Goal: Task Accomplishment & Management: Complete application form

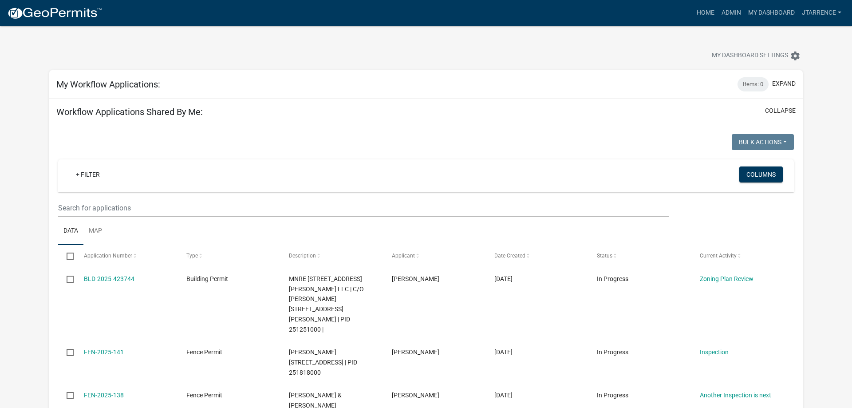
select select "3: 100"
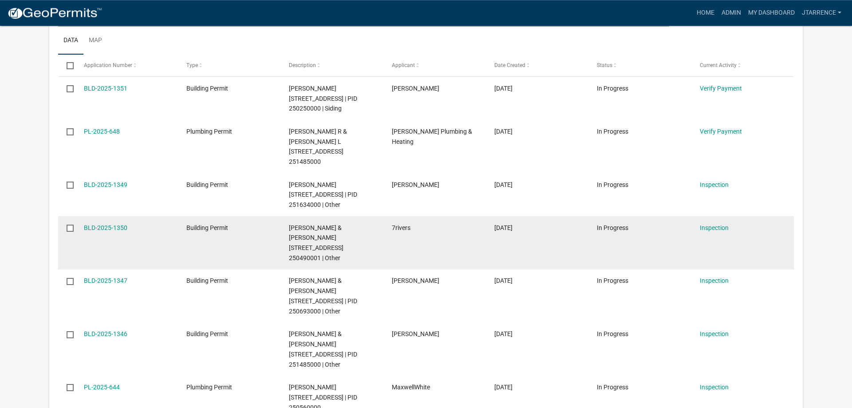
scroll to position [633, 0]
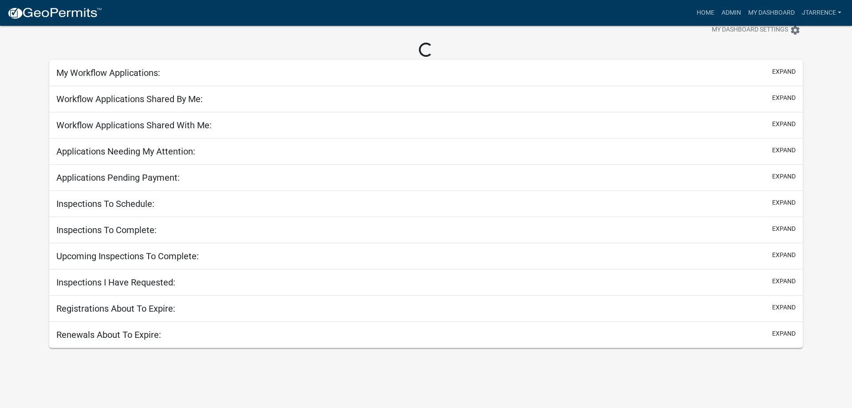
scroll to position [26, 0]
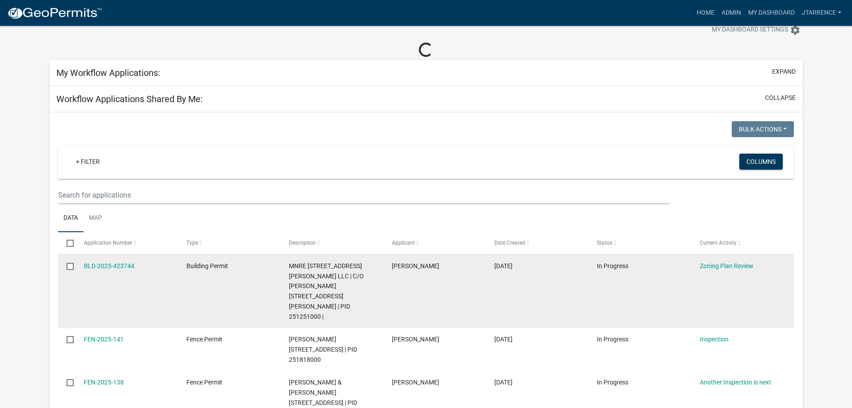
select select "3: 100"
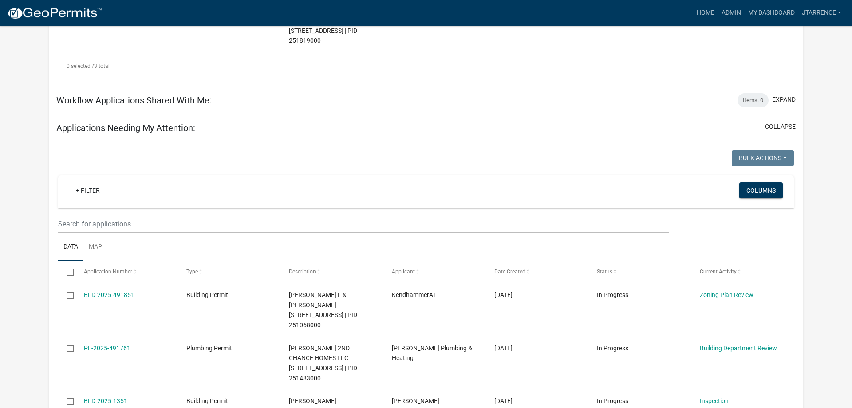
scroll to position [388, 0]
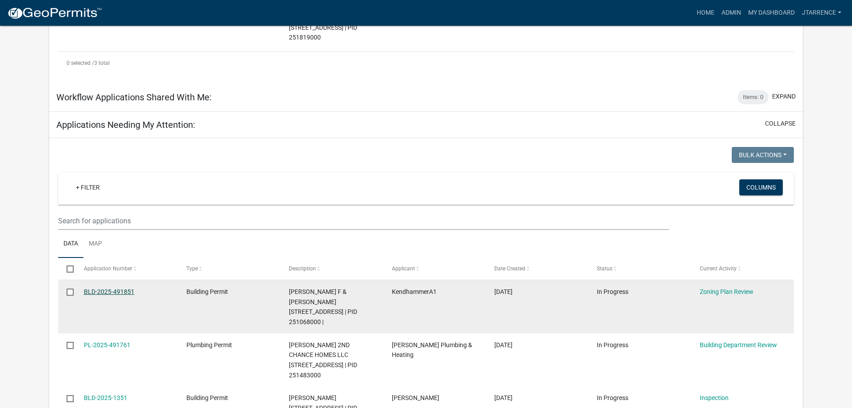
click at [102, 288] on link "BLD-2025-491851" at bounding box center [109, 291] width 51 height 7
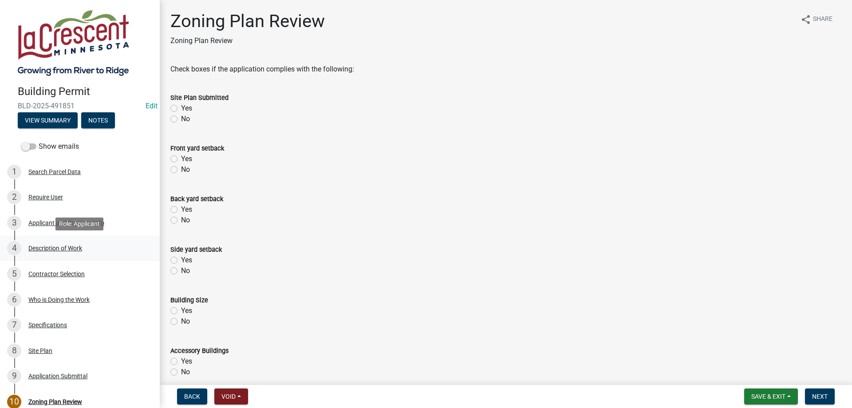
click at [74, 254] on div "4 Description of Work" at bounding box center [76, 248] width 138 height 14
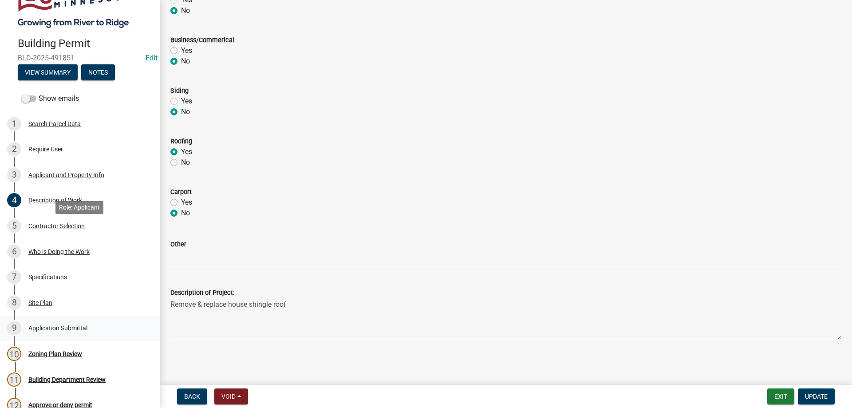
scroll to position [136, 0]
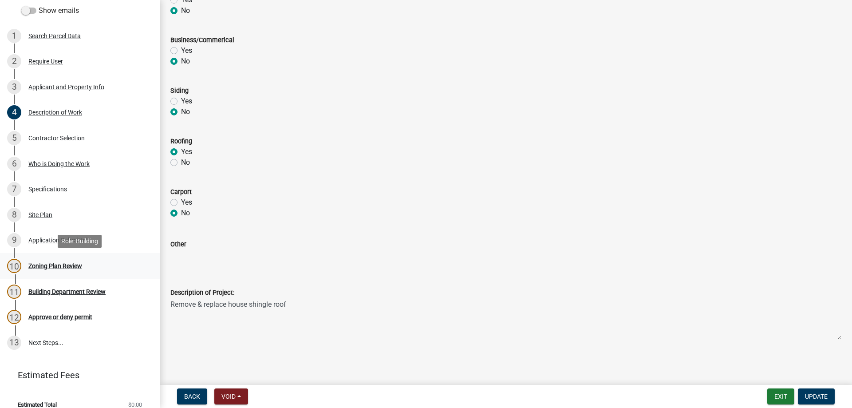
click at [59, 266] on div "Zoning Plan Review" at bounding box center [55, 266] width 54 height 6
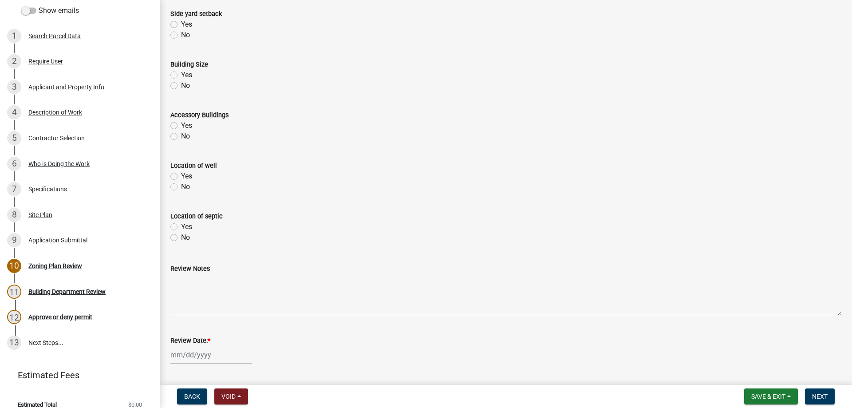
scroll to position [253, 0]
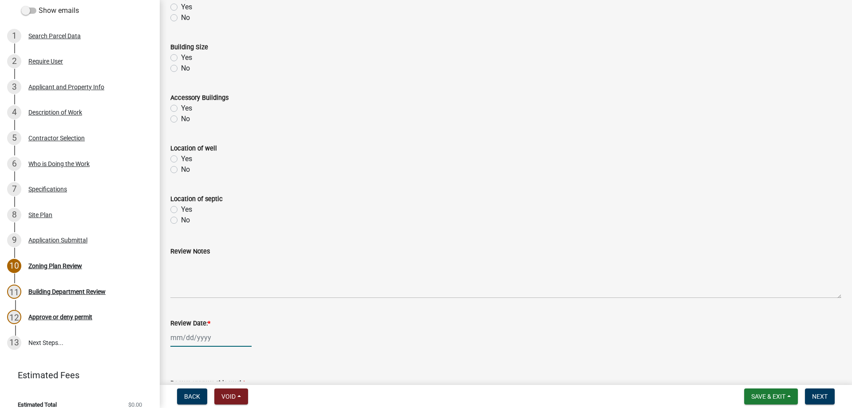
click at [186, 338] on input "Review Date: *" at bounding box center [210, 337] width 81 height 18
select select "10"
select select "2025"
click at [177, 279] on div "13" at bounding box center [179, 276] width 14 height 14
type input "[DATE]"
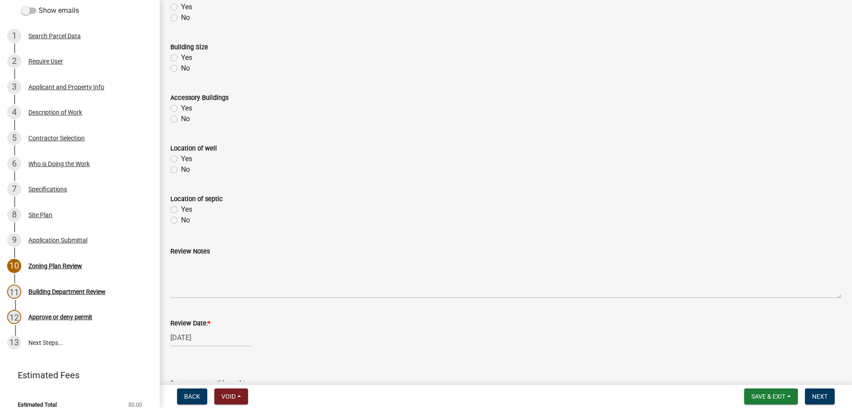
scroll to position [321, 0]
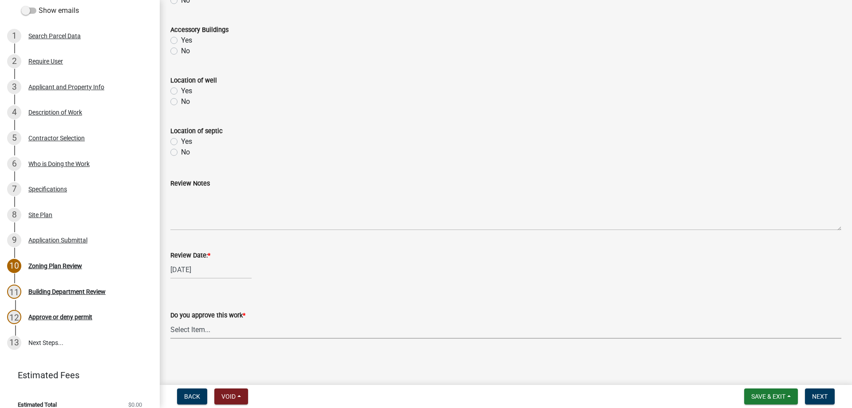
click at [170, 320] on select "Select Item... Yes No" at bounding box center [505, 329] width 671 height 18
click option "Yes" at bounding box center [0, 0] width 0 height 0
select select "90a60f2d-528c-4c9a-9c39-f00b3f6598b9"
click at [822, 393] on span "Next" at bounding box center [820, 396] width 16 height 7
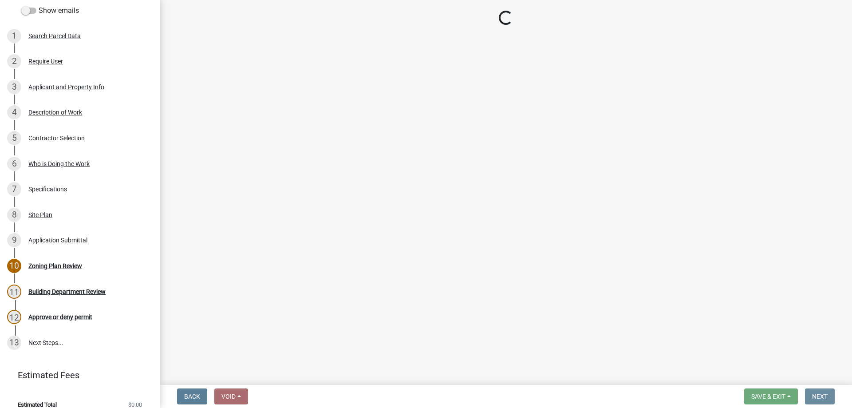
scroll to position [0, 0]
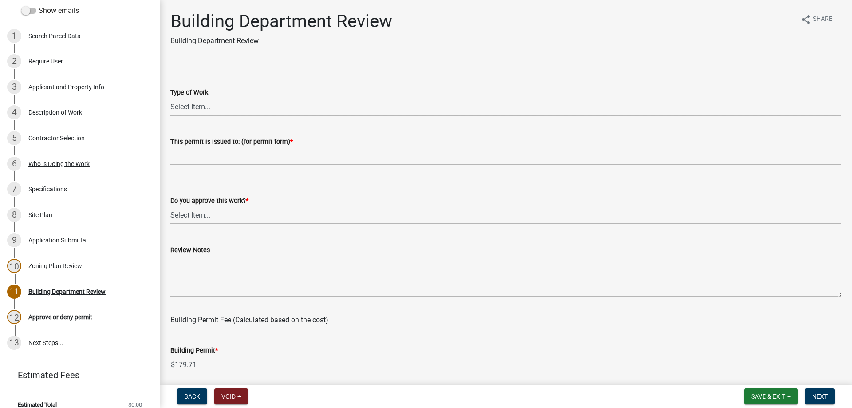
click at [170, 98] on select "Select Item... Roofing Siding Deck Other" at bounding box center [505, 107] width 671 height 18
click option "Roofing" at bounding box center [0, 0] width 0 height 0
select select "72392aa3-23d4-479e-98aa-d58f318b6154"
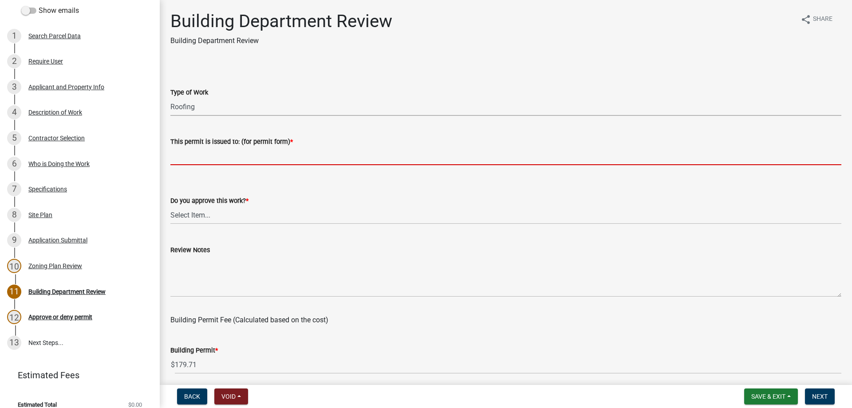
click at [209, 158] on input "This permit is issued to: (for permit form) *" at bounding box center [505, 156] width 671 height 18
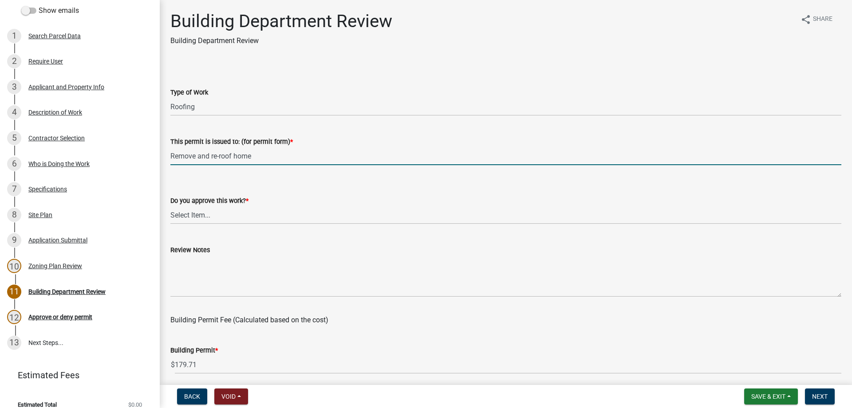
type input "Remove and re-roof home"
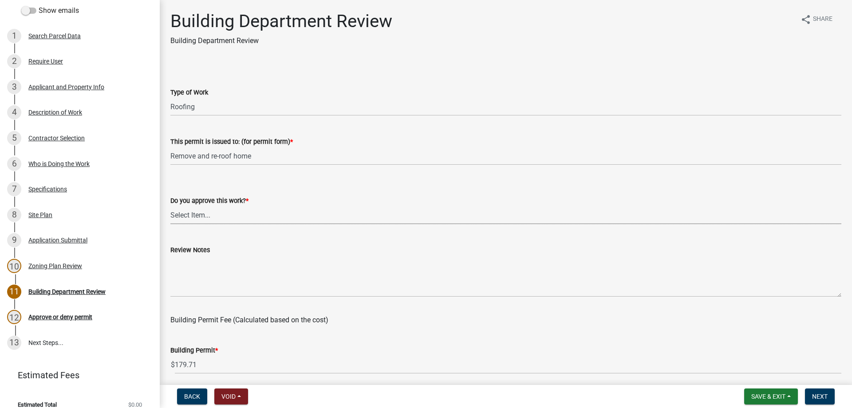
click at [170, 206] on select "Select Item... Yes No" at bounding box center [505, 215] width 671 height 18
click option "Yes" at bounding box center [0, 0] width 0 height 0
select select "689549b3-38a5-47de-8a89-287a50612ed0"
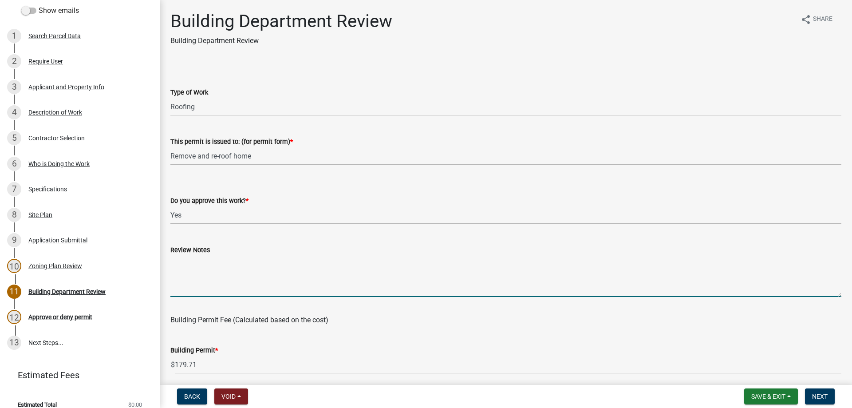
click at [192, 271] on textarea "Review Notes" at bounding box center [505, 276] width 671 height 42
type textarea "Ensure ice and water barrier installed 24" inside warm wall. Call for ice and w…"
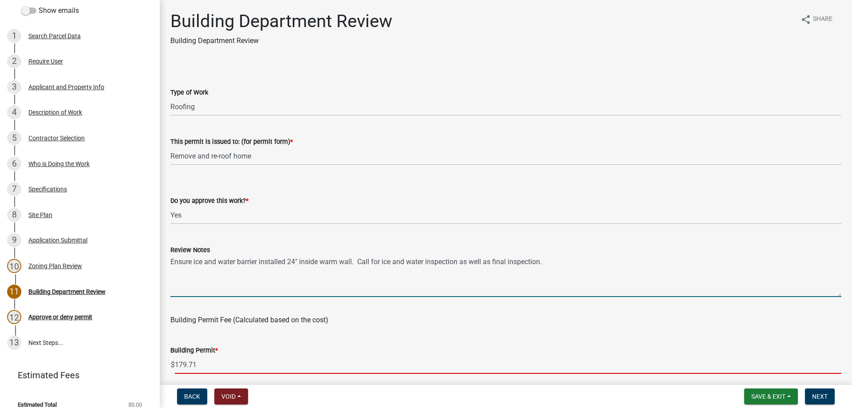
click at [208, 365] on input "179.71" at bounding box center [508, 364] width 666 height 18
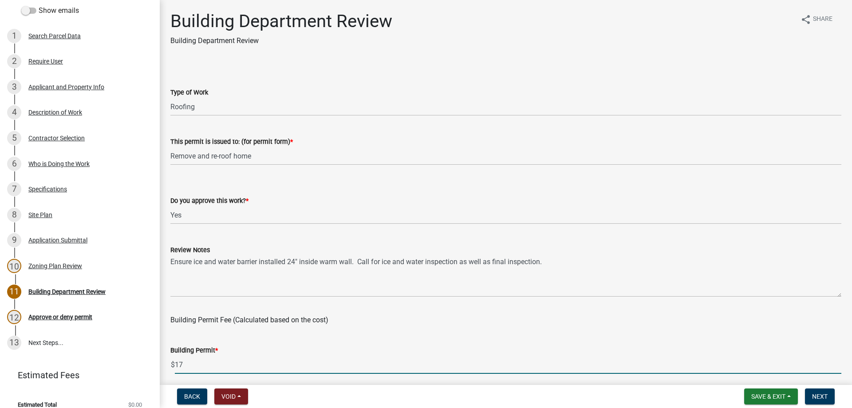
type input "1"
type input "50"
click at [379, 316] on div "Building Permit Fee (Calculated based on the cost)" at bounding box center [505, 314] width 671 height 21
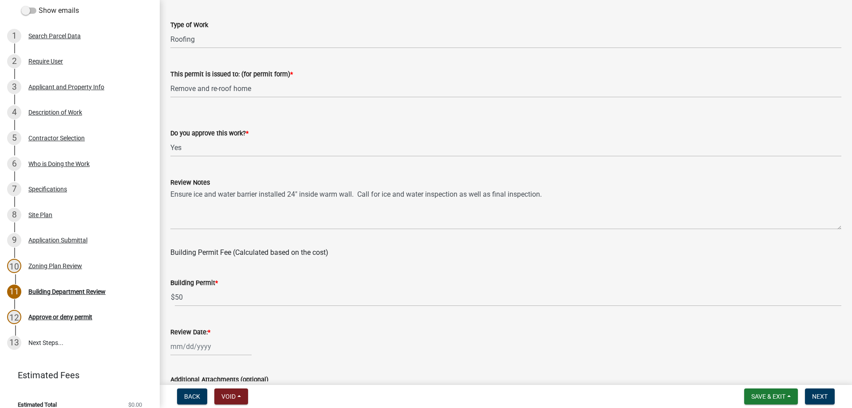
scroll to position [149, 0]
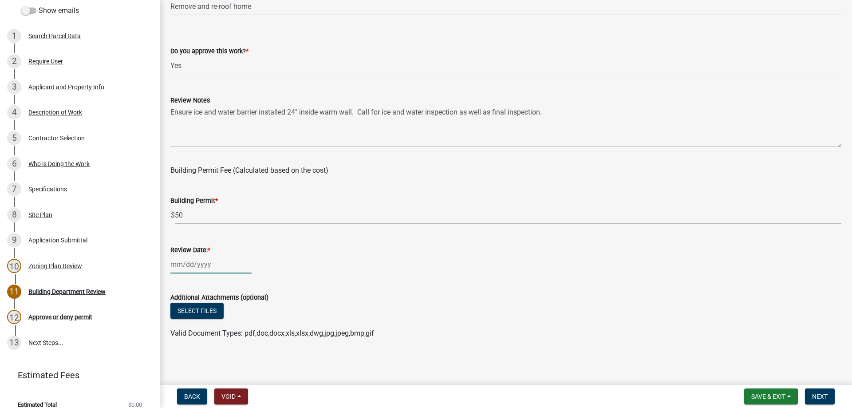
click at [195, 266] on input "Review Date: *" at bounding box center [210, 264] width 81 height 18
select select "10"
select select "2025"
click at [177, 205] on div "13" at bounding box center [179, 203] width 14 height 14
type input "[DATE]"
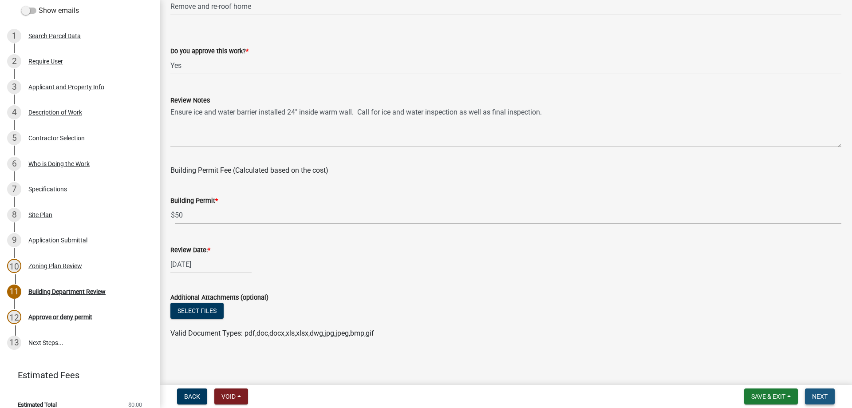
click at [812, 394] on span "Next" at bounding box center [820, 396] width 16 height 7
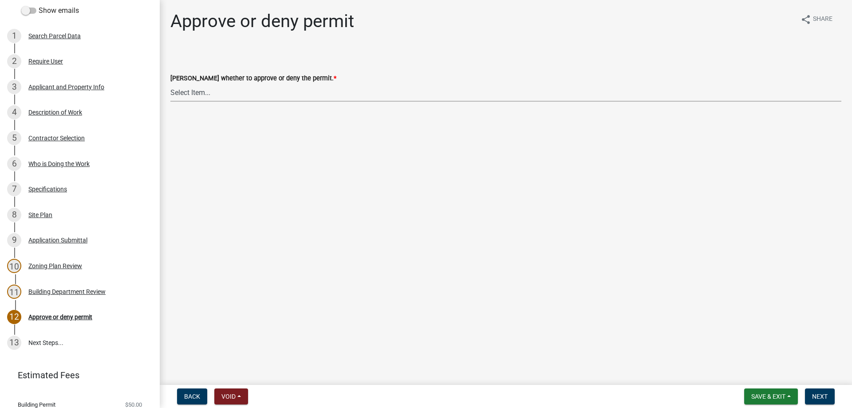
click at [170, 83] on select "Select Item... Approve Deny" at bounding box center [505, 92] width 671 height 18
click option "Approve" at bounding box center [0, 0] width 0 height 0
select select "d6055423-832b-4dbf-8b87-0bb94d1ae5d3"
click at [822, 396] on span "Next" at bounding box center [820, 396] width 16 height 7
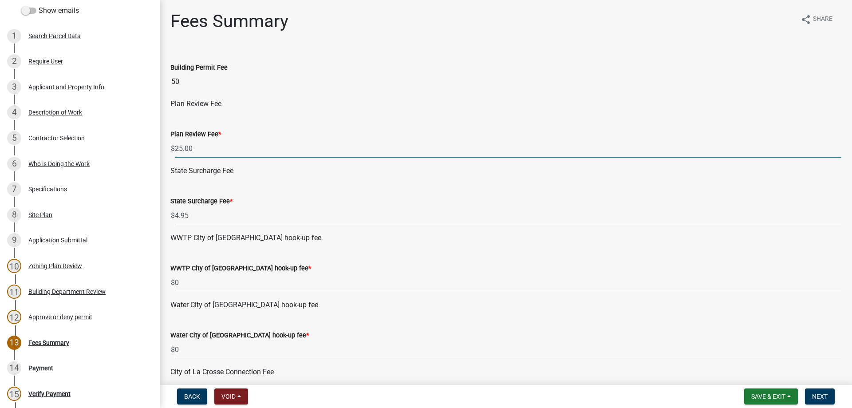
click at [204, 153] on input "25.00" at bounding box center [508, 148] width 666 height 18
type input "2"
type input "0"
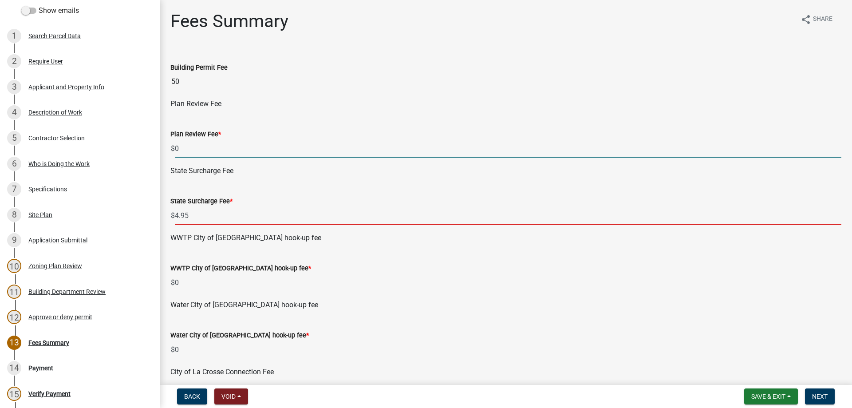
click at [204, 207] on input "4.95" at bounding box center [508, 215] width 666 height 18
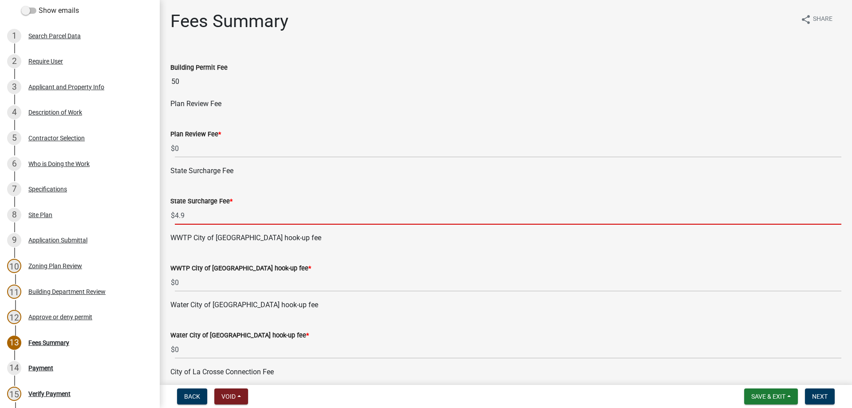
type input "4"
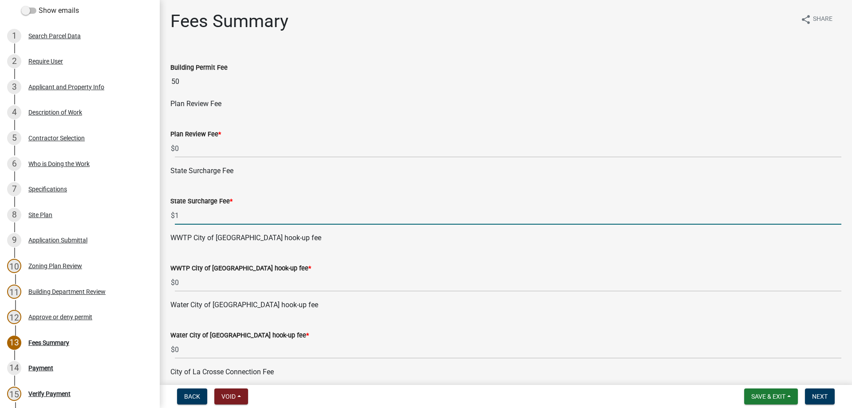
type input "1"
click at [320, 173] on div "State Surcharge Fee" at bounding box center [505, 170] width 671 height 11
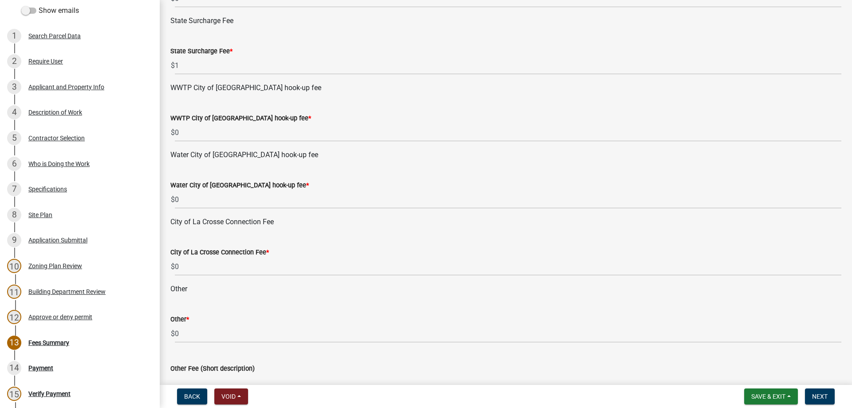
scroll to position [152, 0]
click at [822, 397] on span "Next" at bounding box center [820, 396] width 16 height 7
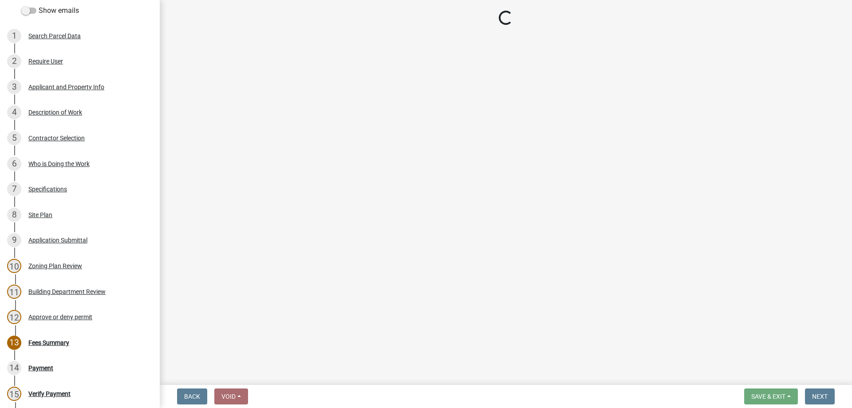
select select "3: 3"
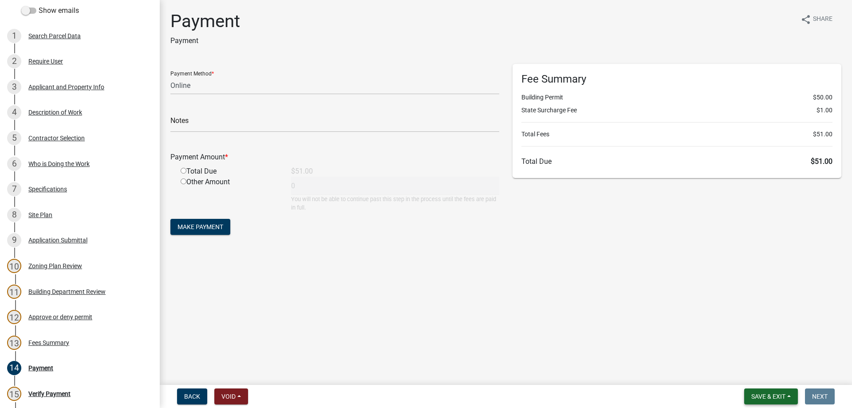
click at [760, 399] on span "Save & Exit" at bounding box center [768, 396] width 34 height 7
click at [756, 379] on button "Save & Exit" at bounding box center [761, 372] width 71 height 21
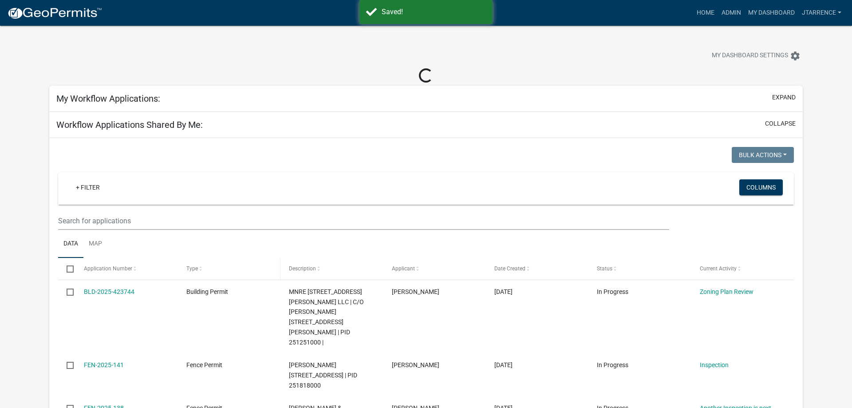
select select "3: 100"
